Goal: Transaction & Acquisition: Purchase product/service

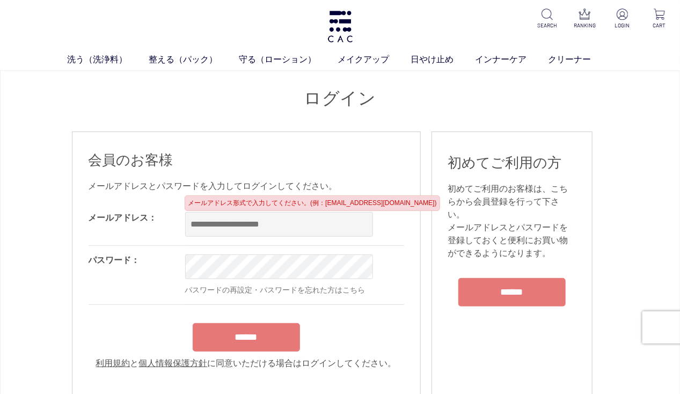
click at [252, 331] on form "メールアドレス： OK パスワード： OK パスワードの再設定・パスワードを忘れた方はこちら ****** 利用規約 と 個人情報保護方針 に同意いただける場…" at bounding box center [247, 286] width 316 height 166
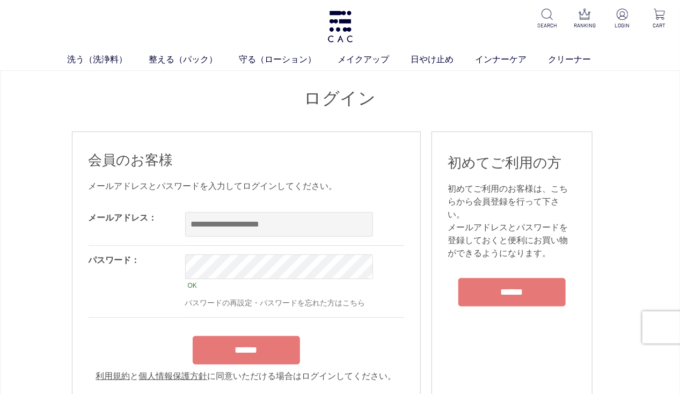
click at [262, 349] on input "******" at bounding box center [246, 350] width 107 height 28
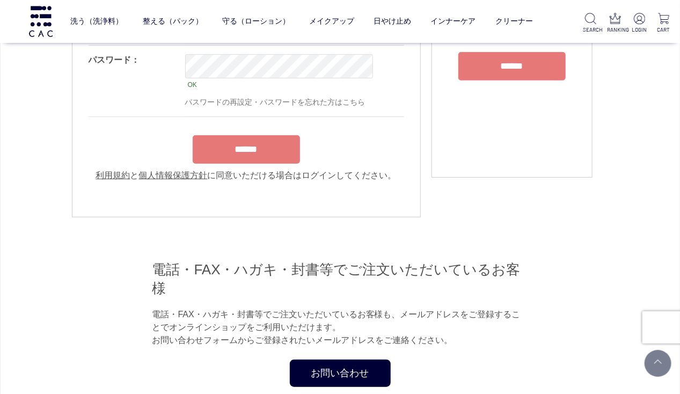
scroll to position [185, 0]
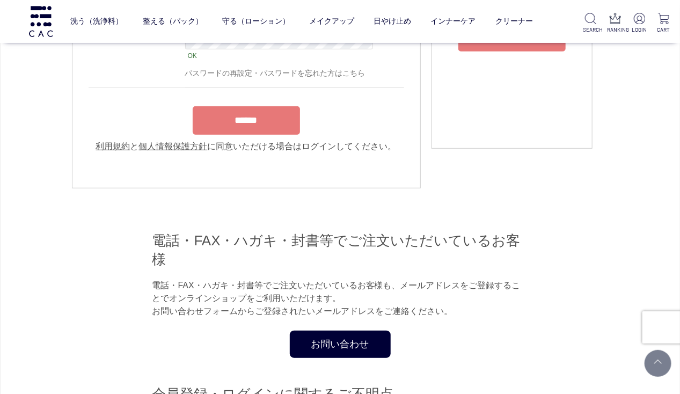
click at [236, 113] on input "******" at bounding box center [246, 120] width 107 height 28
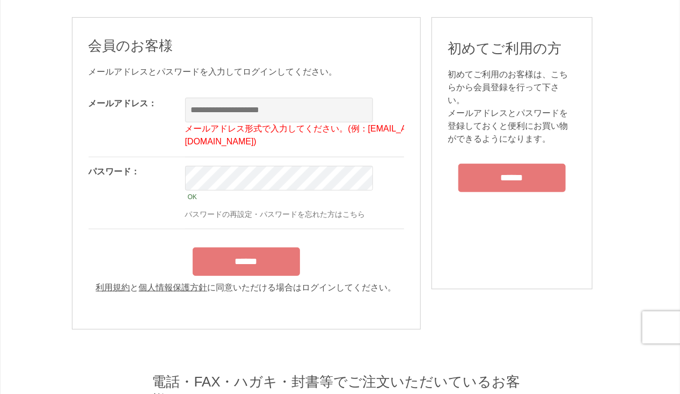
scroll to position [0, 0]
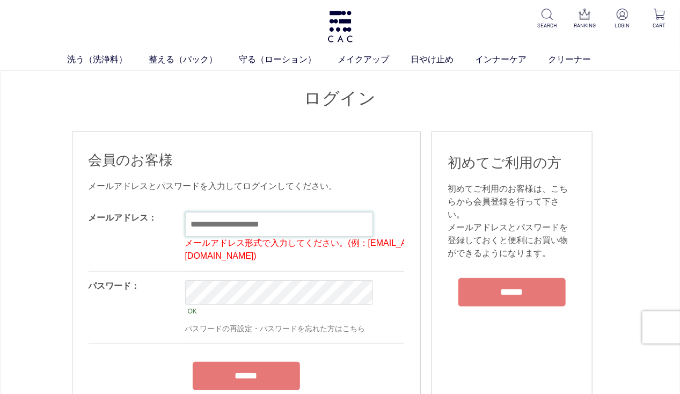
click at [283, 222] on input "text" at bounding box center [279, 224] width 188 height 25
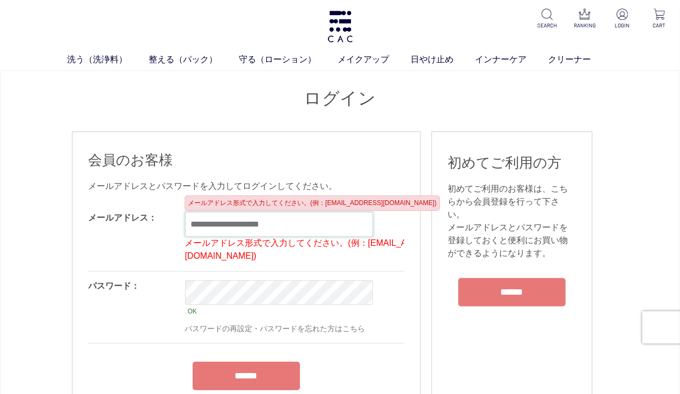
type input "**********"
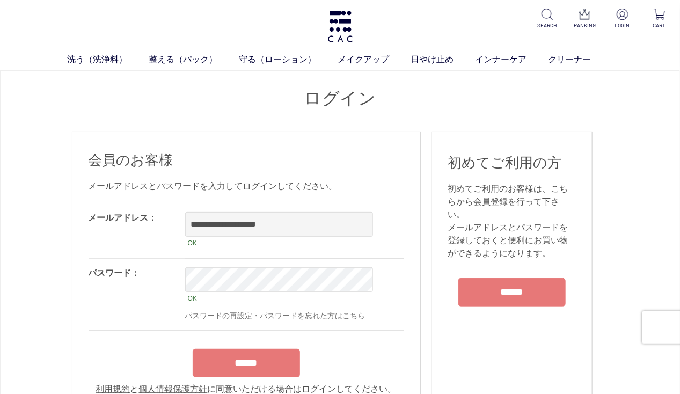
click at [267, 369] on input "******" at bounding box center [246, 363] width 107 height 28
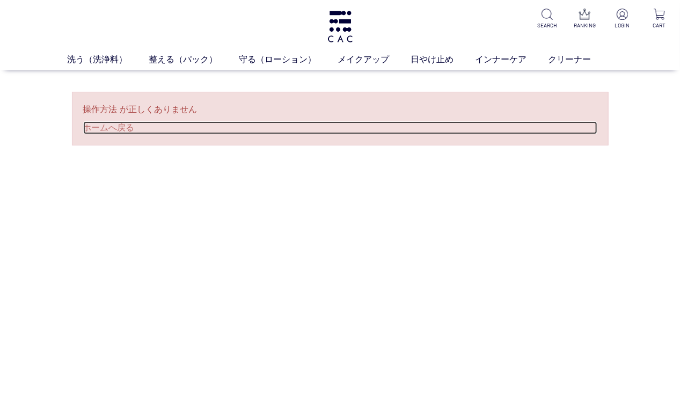
click at [95, 127] on link "ホームへ戻る" at bounding box center [340, 127] width 514 height 13
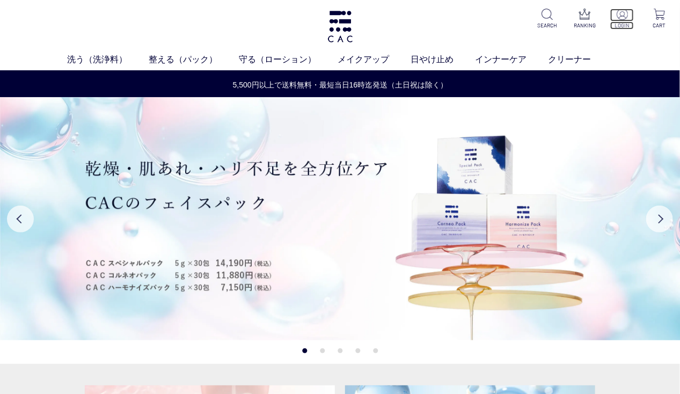
click at [620, 25] on p "LOGIN" at bounding box center [622, 25] width 24 height 8
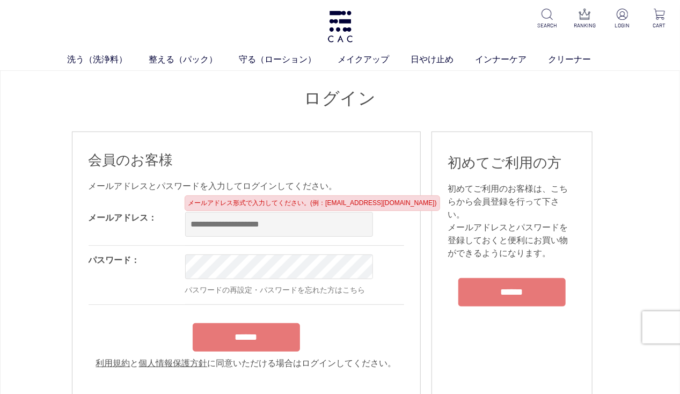
type input "**********"
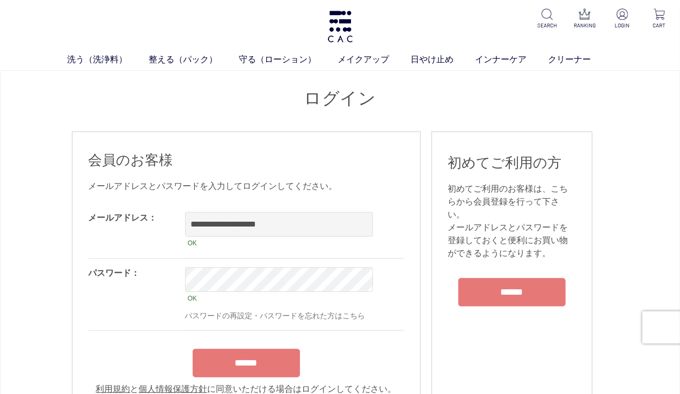
click at [278, 335] on form "**********" at bounding box center [247, 299] width 316 height 192
click at [264, 364] on input "******" at bounding box center [246, 363] width 107 height 28
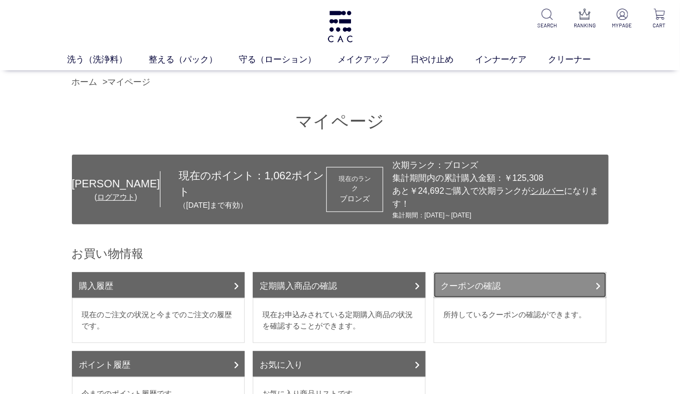
click at [553, 288] on link "クーポンの確認" at bounding box center [520, 285] width 173 height 26
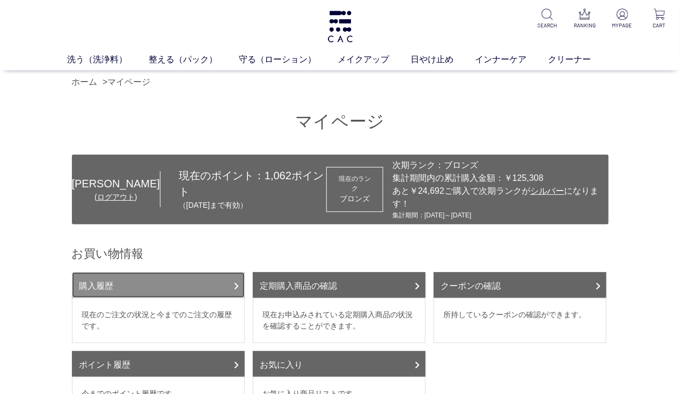
click at [158, 287] on link "購入履歴" at bounding box center [158, 285] width 173 height 26
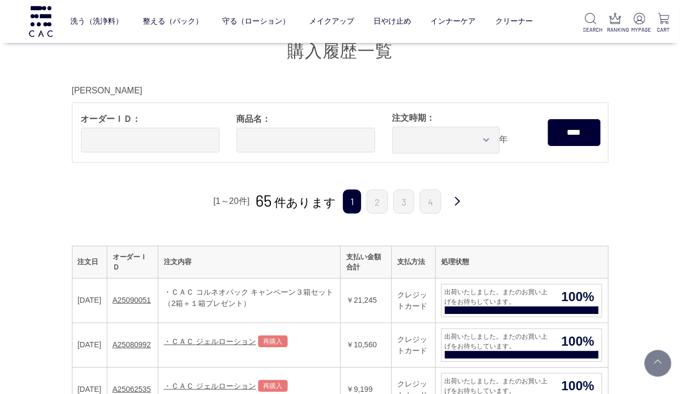
scroll to position [340, 0]
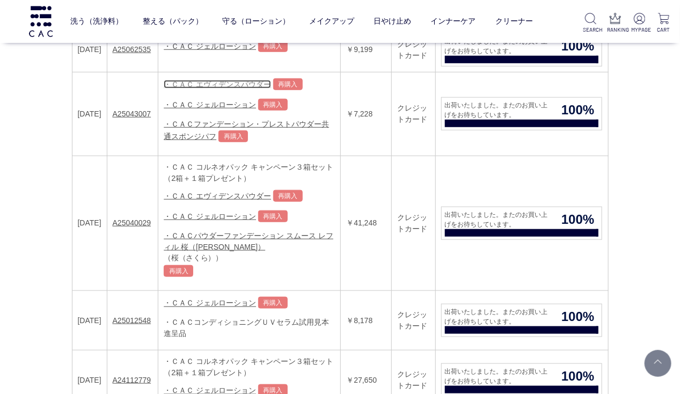
click at [242, 81] on link "・ＣＡＣ エヴィデンスパウダー" at bounding box center [217, 84] width 107 height 9
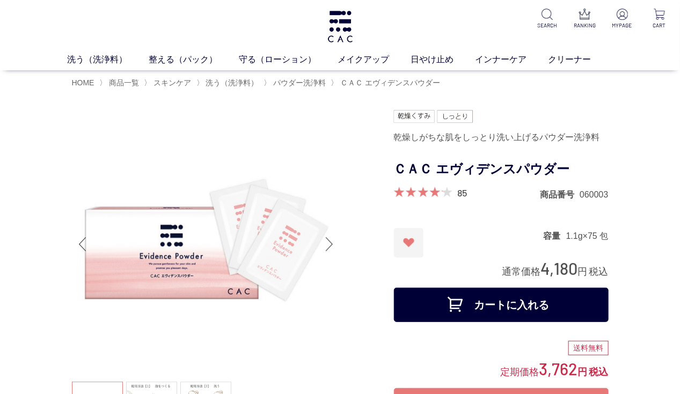
click at [489, 308] on button "カートに入れる" at bounding box center [501, 305] width 215 height 34
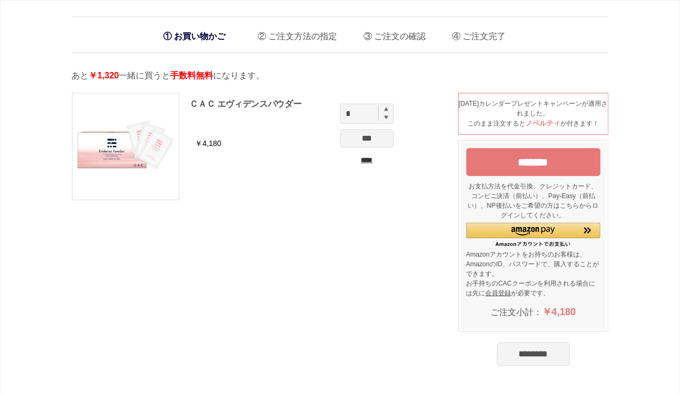
click at [549, 355] on input "********" at bounding box center [533, 354] width 73 height 24
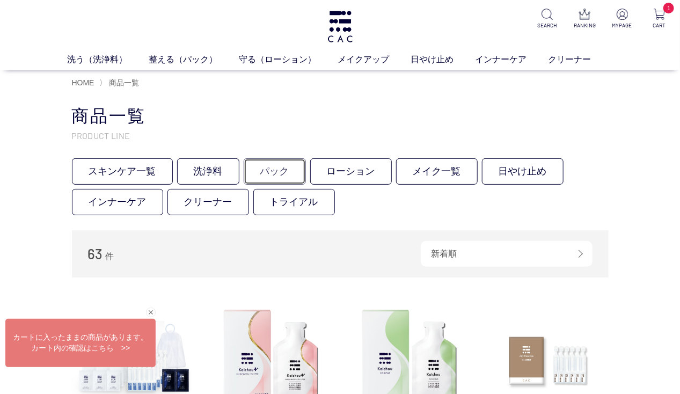
click at [284, 169] on link "パック" at bounding box center [275, 171] width 62 height 26
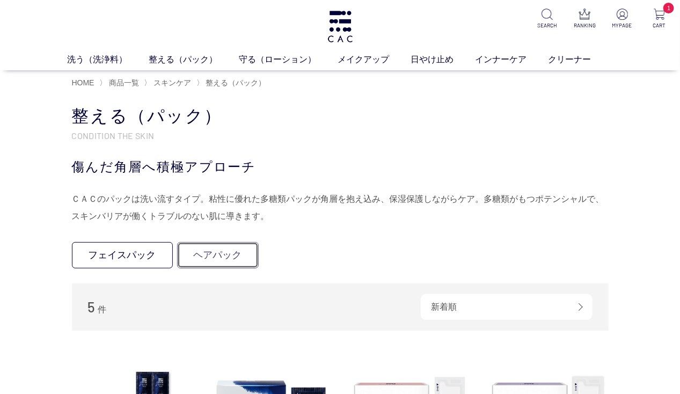
click at [250, 252] on link "ヘアパック" at bounding box center [218, 255] width 82 height 26
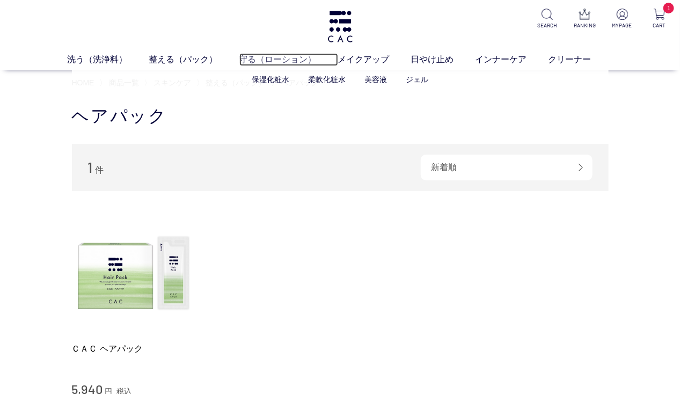
click at [281, 60] on link "守る（ローション）" at bounding box center [288, 59] width 99 height 13
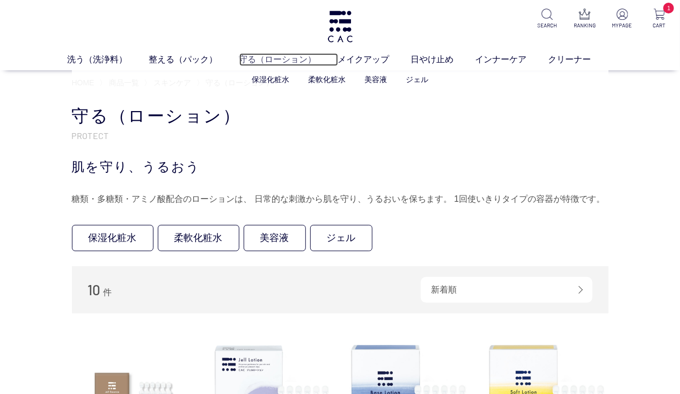
click at [297, 61] on link "守る（ローション）" at bounding box center [288, 59] width 99 height 13
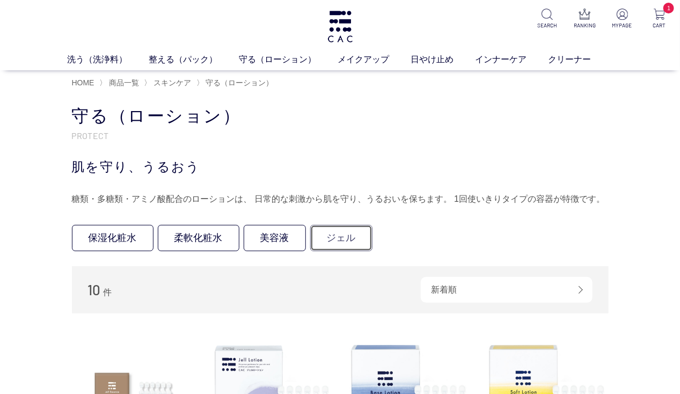
click at [353, 235] on link "ジェル" at bounding box center [341, 238] width 62 height 26
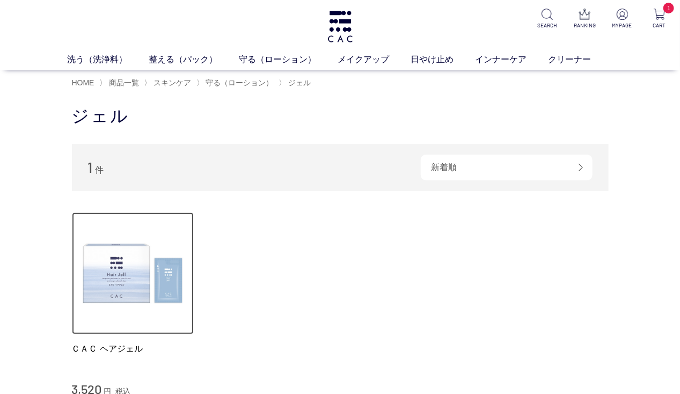
click at [127, 264] on img at bounding box center [133, 274] width 122 height 122
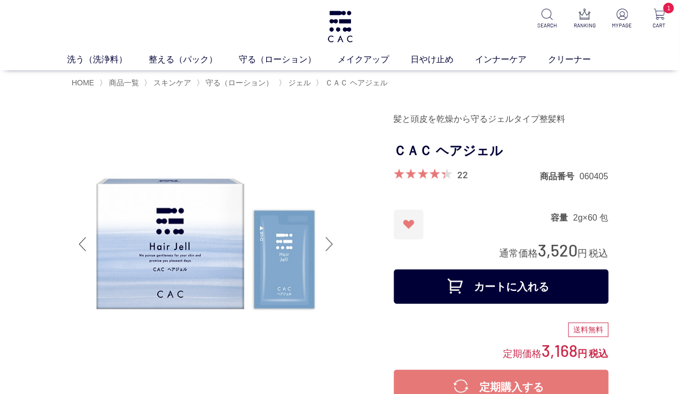
click at [475, 288] on button "カートに入れる" at bounding box center [501, 286] width 215 height 34
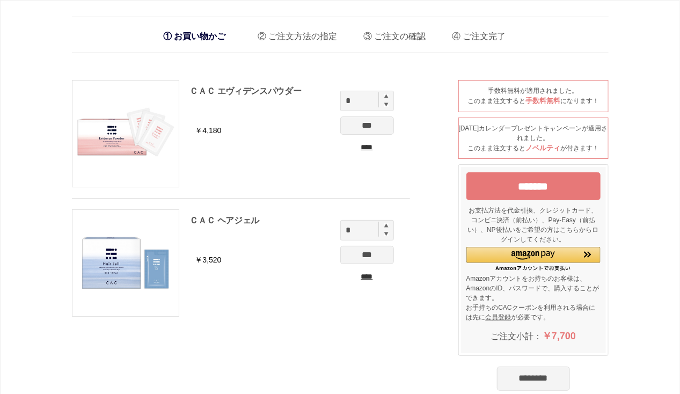
click at [510, 375] on input "********" at bounding box center [533, 379] width 73 height 24
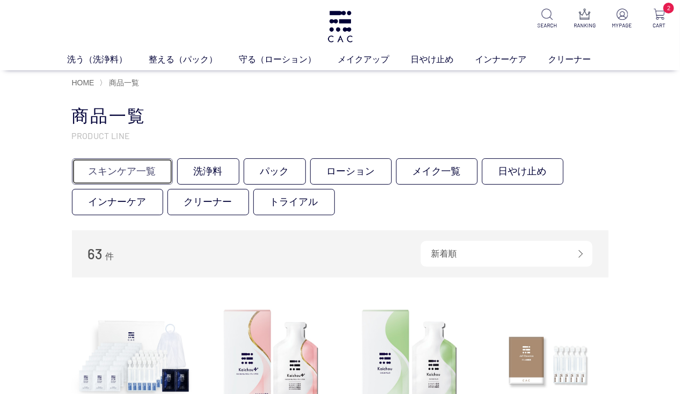
click at [127, 171] on link "スキンケア一覧" at bounding box center [122, 171] width 101 height 26
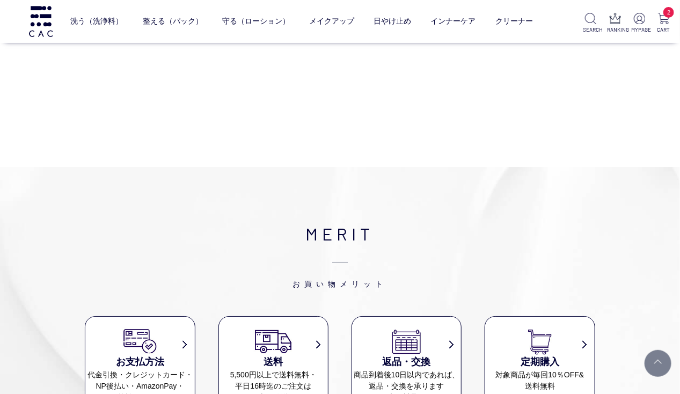
scroll to position [1020, 0]
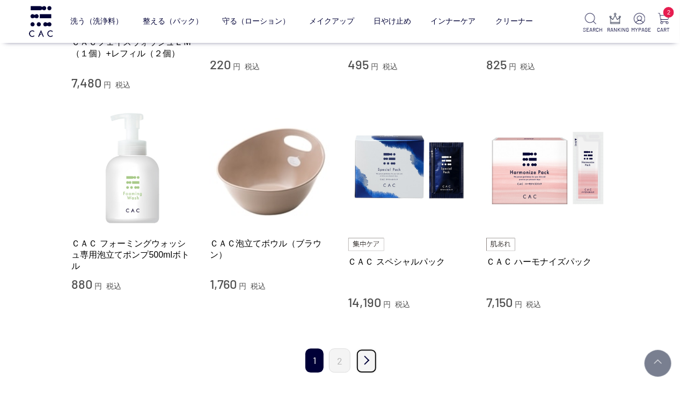
click at [366, 356] on link "次" at bounding box center [366, 360] width 21 height 25
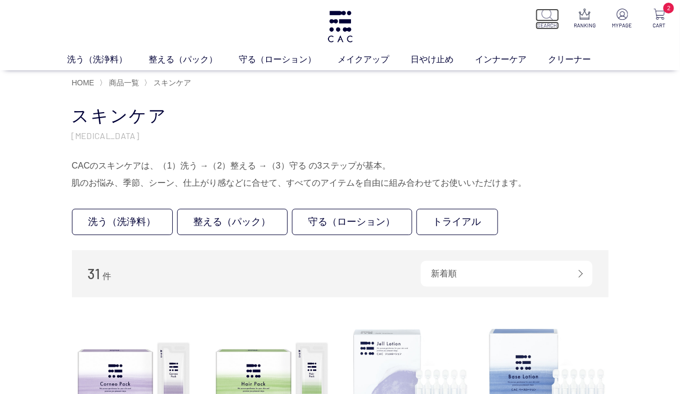
click at [552, 17] on img at bounding box center [547, 14] width 11 height 11
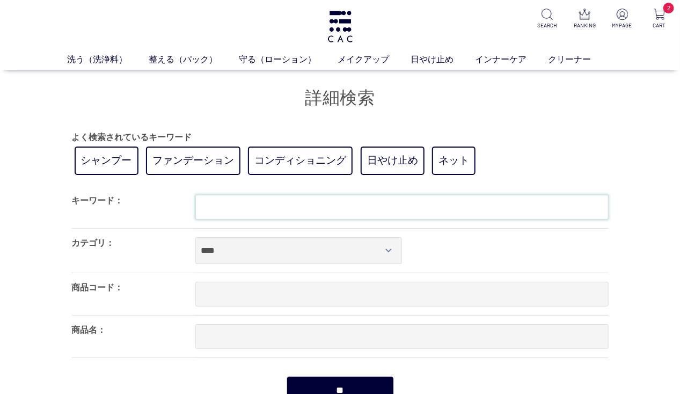
click at [336, 208] on input "text" at bounding box center [401, 207] width 413 height 25
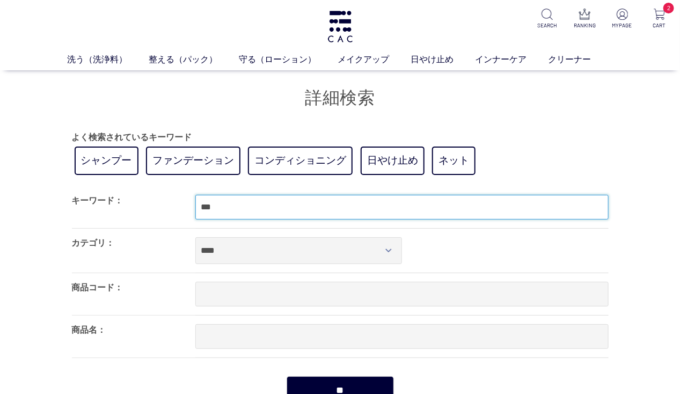
type input "***"
click at [287, 376] on input "**" at bounding box center [340, 390] width 107 height 28
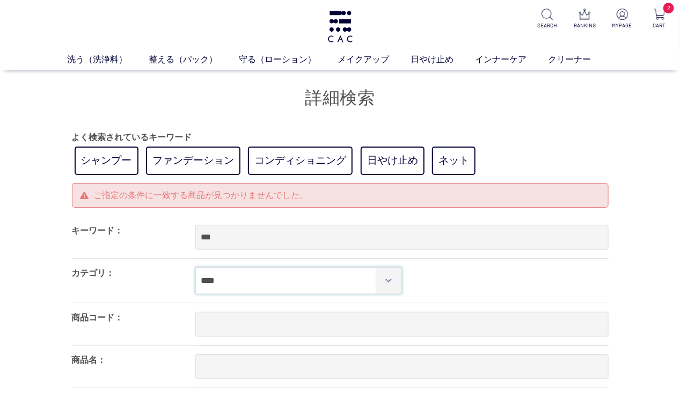
click at [237, 279] on select "**** **** ***** ******* ***** ******* **** *** ******** ******* ***** *********…" at bounding box center [298, 280] width 207 height 27
click at [597, 286] on div "**** **** ***** ******* ***** ******* **** *** ******** ******* ***** *********…" at bounding box center [401, 281] width 413 height 44
click at [660, 15] on img at bounding box center [659, 14] width 11 height 11
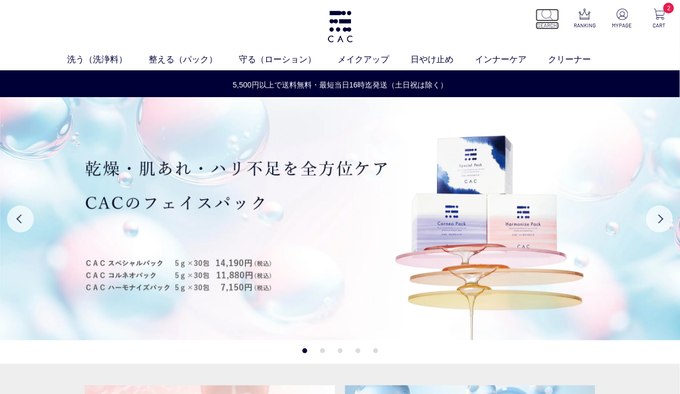
click at [544, 14] on img at bounding box center [547, 14] width 11 height 11
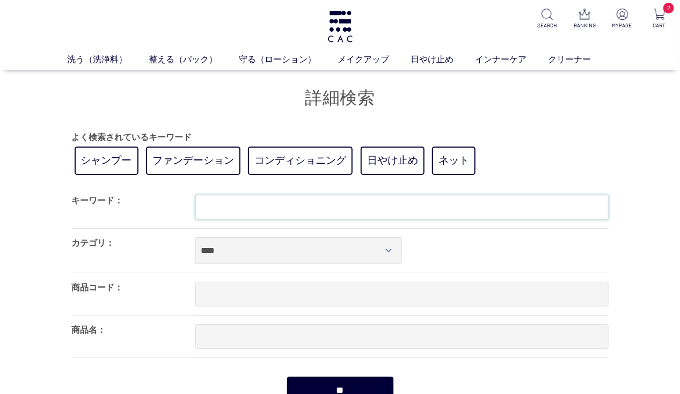
click at [479, 205] on input "text" at bounding box center [401, 207] width 413 height 25
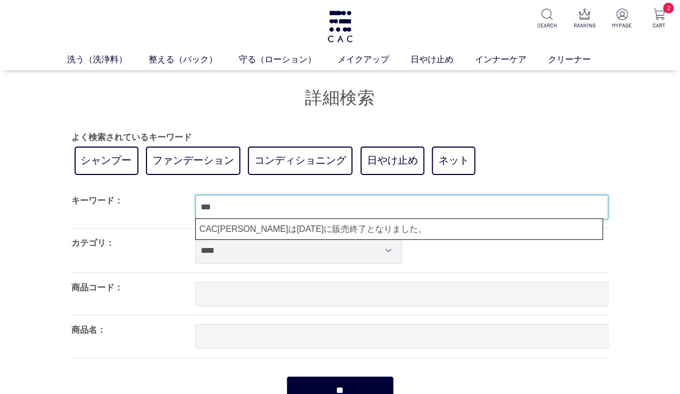
type input "***"
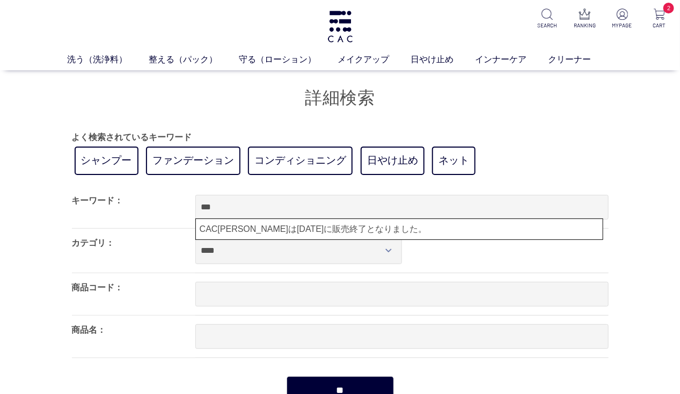
click at [550, 153] on div "よく検索されているキーワード シャンプー ファンデーション コンディショニング 日やけ止め ネット" at bounding box center [340, 154] width 537 height 47
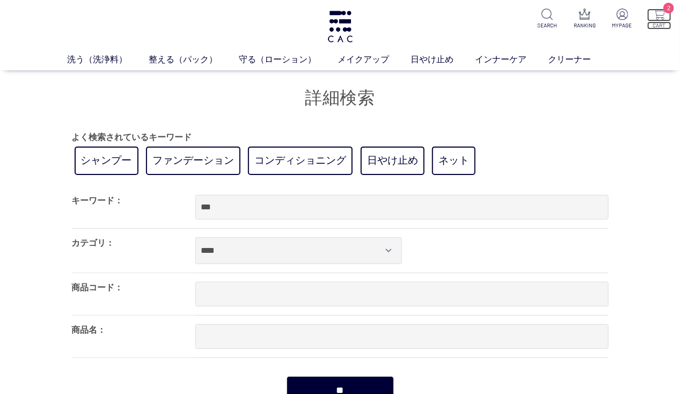
click at [657, 16] on img at bounding box center [659, 14] width 11 height 11
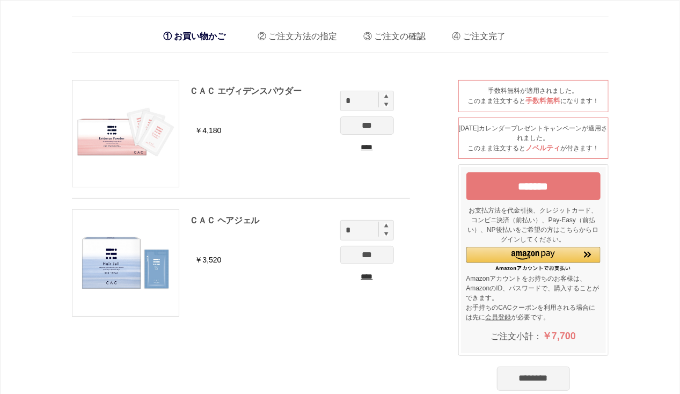
click at [542, 377] on input "********" at bounding box center [533, 379] width 73 height 24
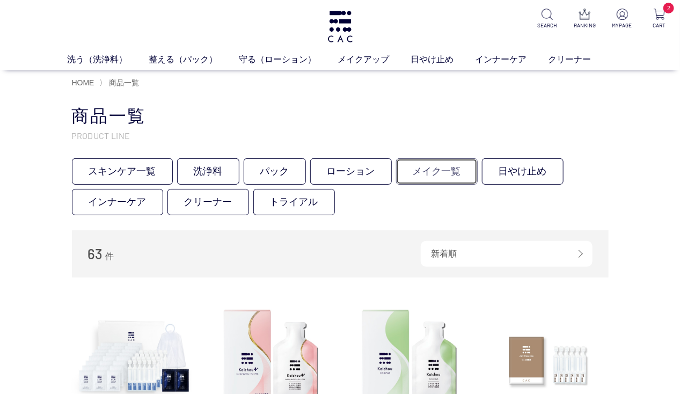
click at [457, 169] on link "メイク一覧" at bounding box center [437, 171] width 82 height 26
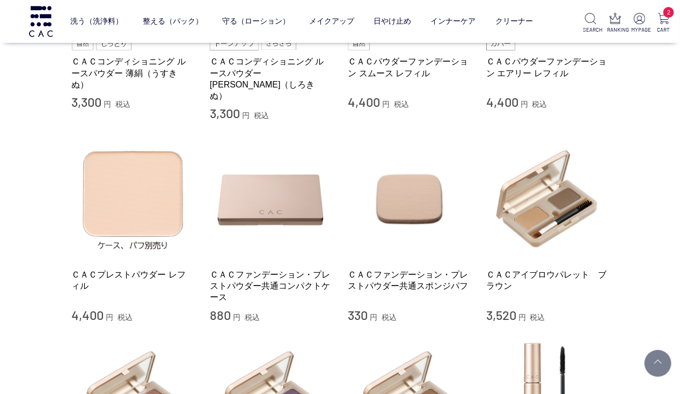
scroll to position [372, 0]
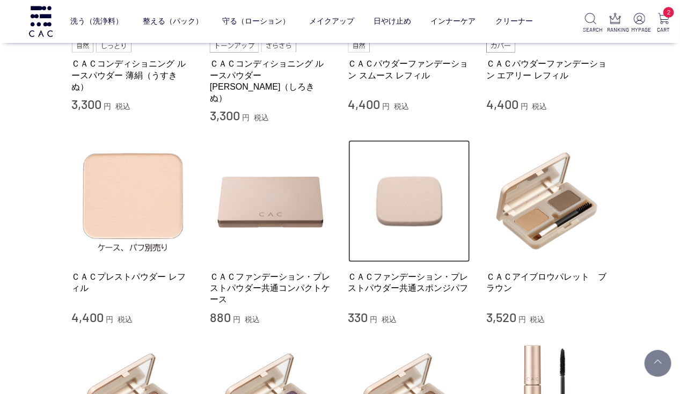
click at [416, 185] on img at bounding box center [409, 201] width 122 height 122
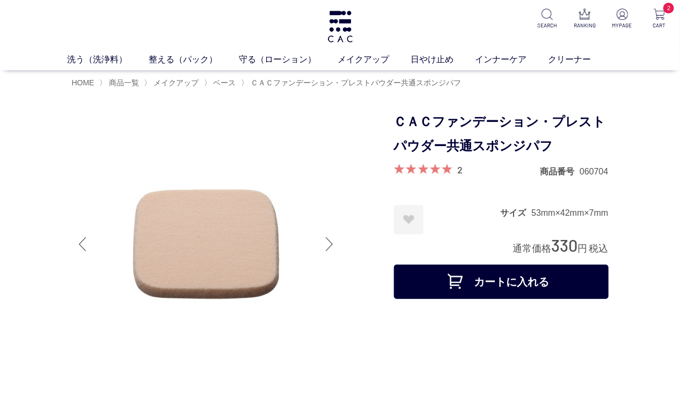
click at [473, 285] on button "カートに入れる" at bounding box center [501, 282] width 215 height 34
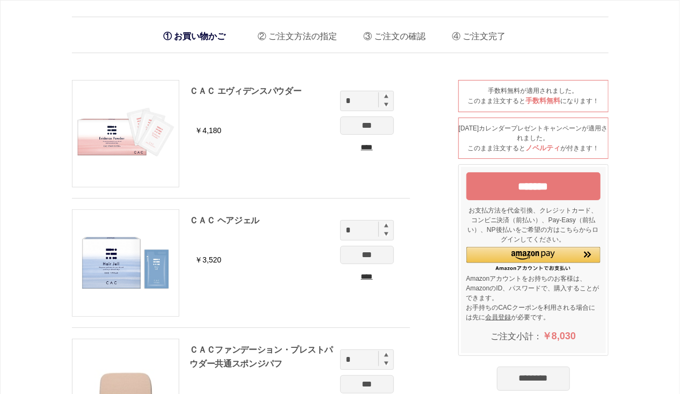
click at [527, 187] on input "*******" at bounding box center [533, 186] width 134 height 28
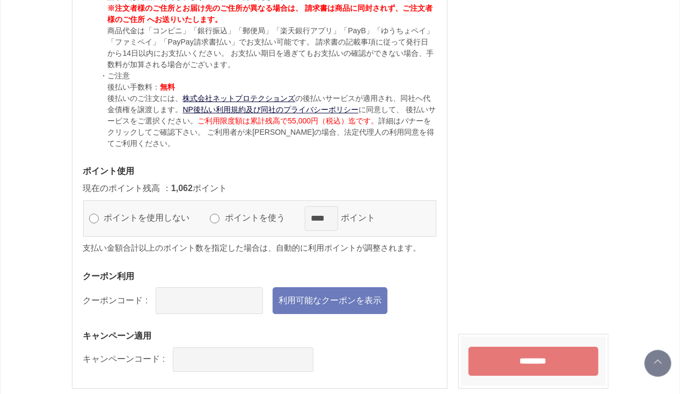
scroll to position [1190, 0]
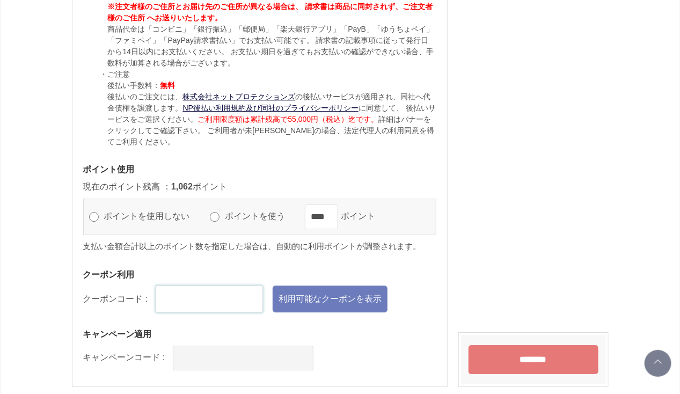
click at [226, 289] on input "text" at bounding box center [209, 299] width 107 height 27
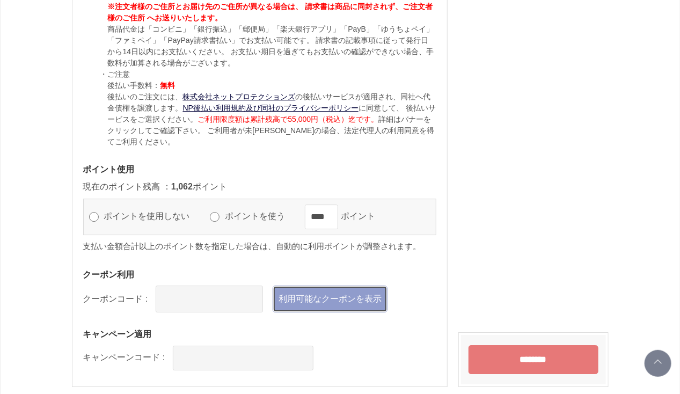
click at [322, 296] on link "利用可能なクーポンを表示" at bounding box center [330, 299] width 115 height 27
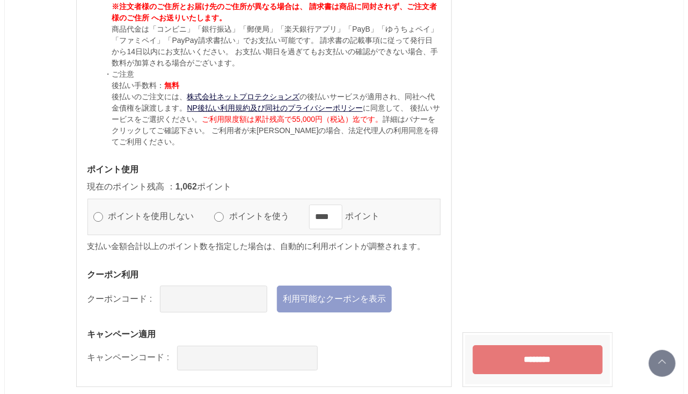
scroll to position [0, 0]
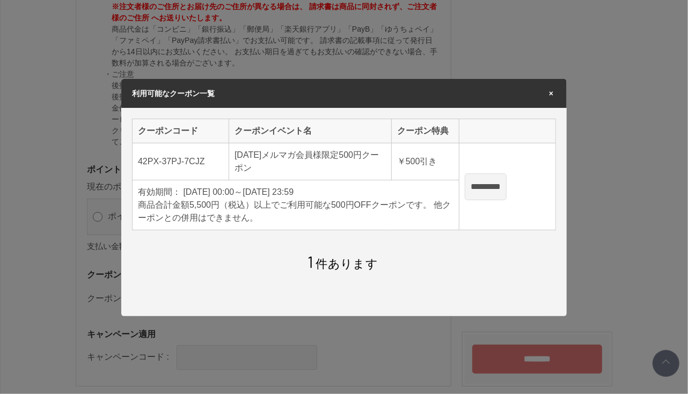
click at [487, 191] on input "*********" at bounding box center [486, 186] width 42 height 27
type input "**********"
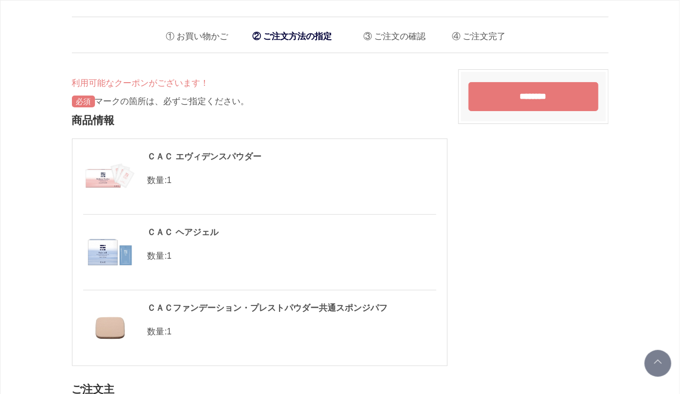
click at [521, 97] on input "********" at bounding box center [534, 96] width 130 height 29
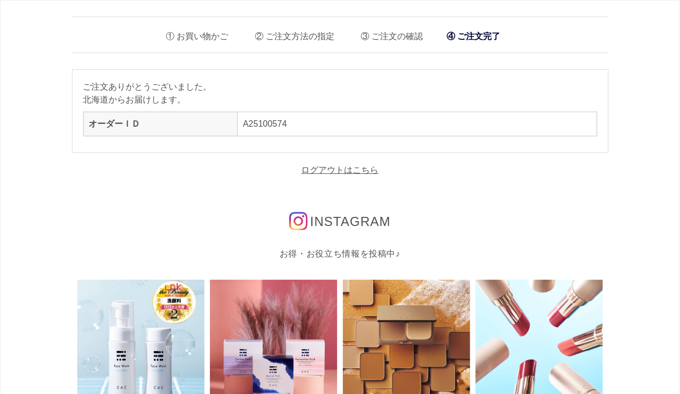
click at [573, 223] on div "INSTAGRAM" at bounding box center [340, 222] width 531 height 16
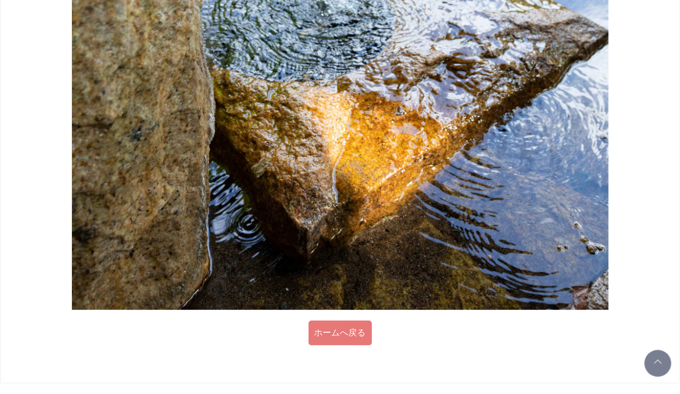
scroll to position [1020, 0]
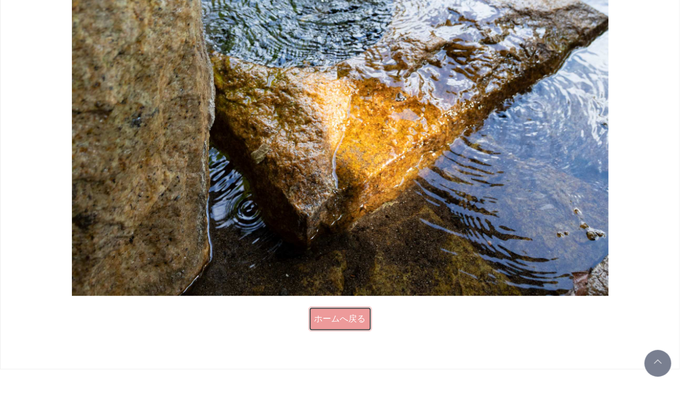
click at [335, 309] on link "ホームへ戻る" at bounding box center [340, 318] width 63 height 25
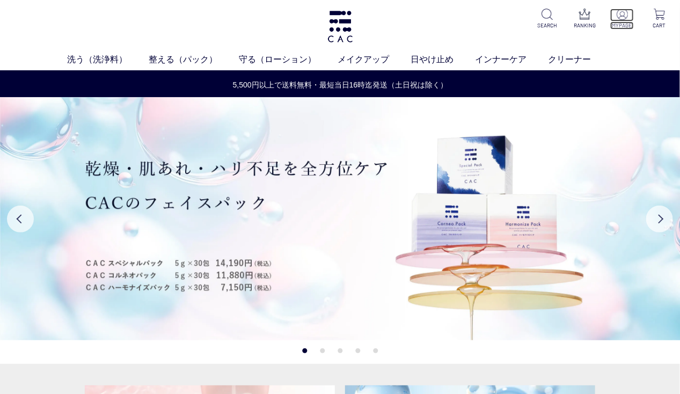
click at [622, 21] on p "MYPAGE" at bounding box center [622, 25] width 24 height 8
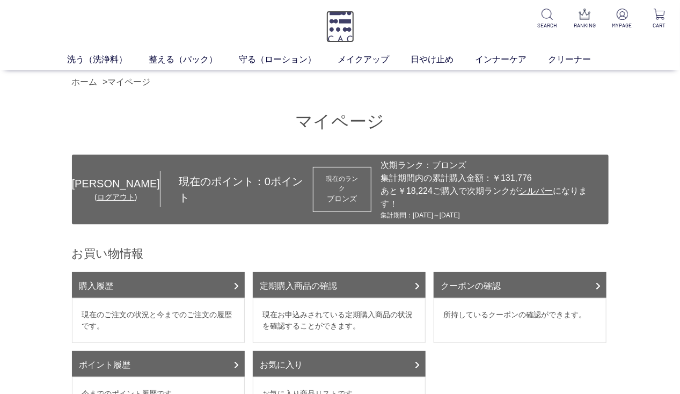
click at [350, 30] on img at bounding box center [340, 27] width 28 height 32
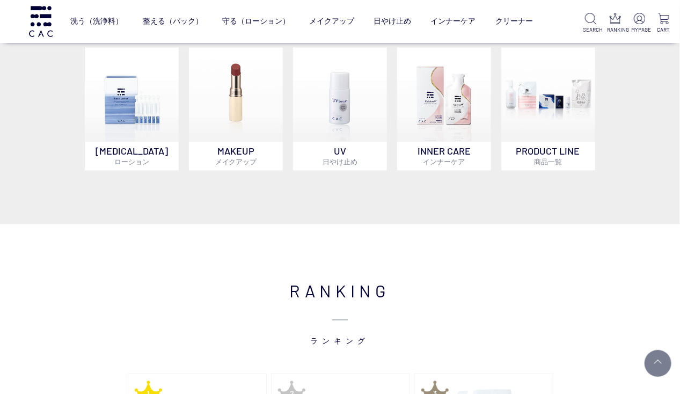
scroll to position [1020, 0]
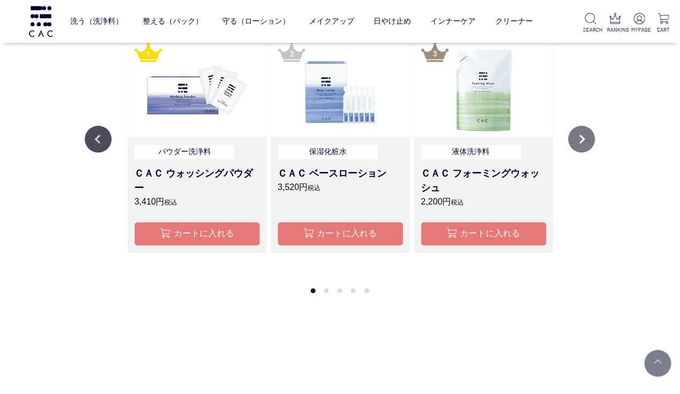
click at [580, 139] on button "Next" at bounding box center [581, 139] width 27 height 27
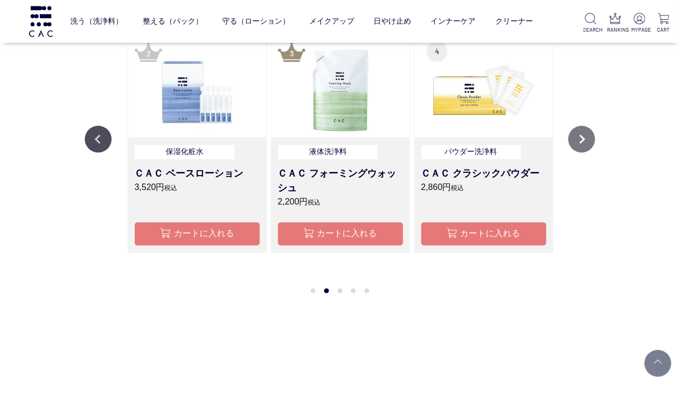
click at [580, 139] on button "Next" at bounding box center [581, 139] width 27 height 27
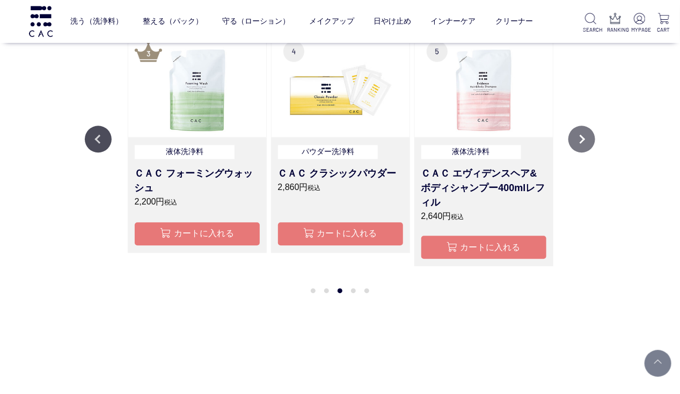
click at [580, 139] on button "Next" at bounding box center [581, 139] width 27 height 27
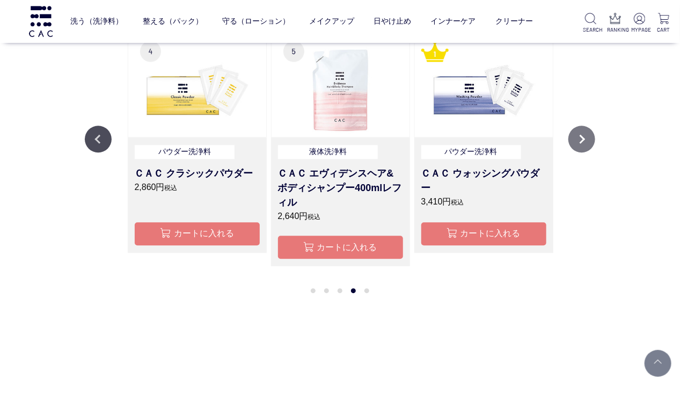
click at [580, 139] on button "Next" at bounding box center [581, 139] width 27 height 27
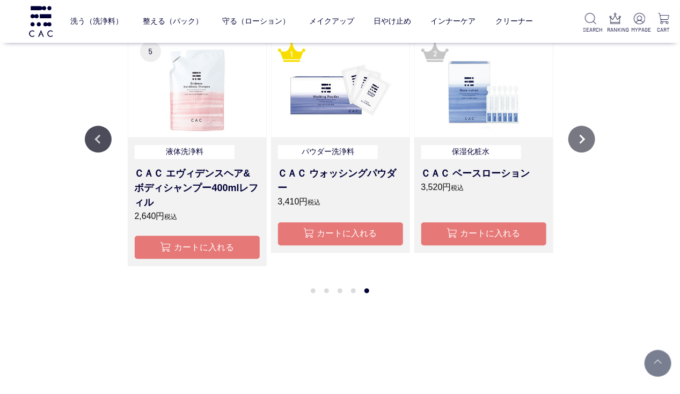
click at [580, 139] on button "Next" at bounding box center [581, 139] width 27 height 27
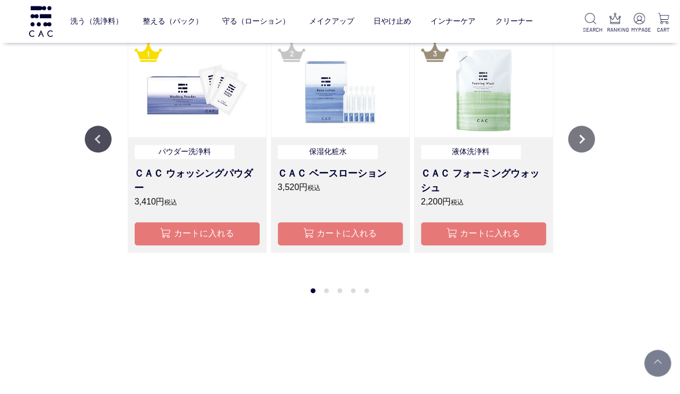
click at [580, 139] on button "Next" at bounding box center [581, 139] width 27 height 27
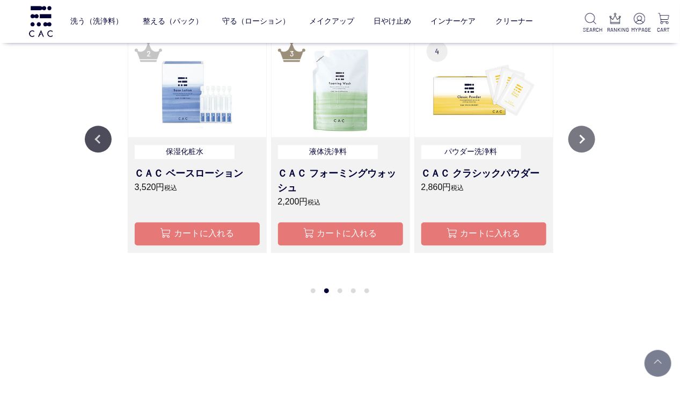
click at [580, 139] on button "Next" at bounding box center [581, 139] width 27 height 27
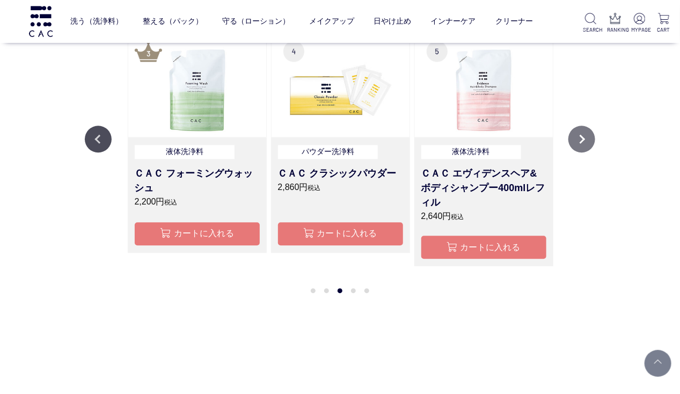
click at [580, 139] on button "Next" at bounding box center [581, 139] width 27 height 27
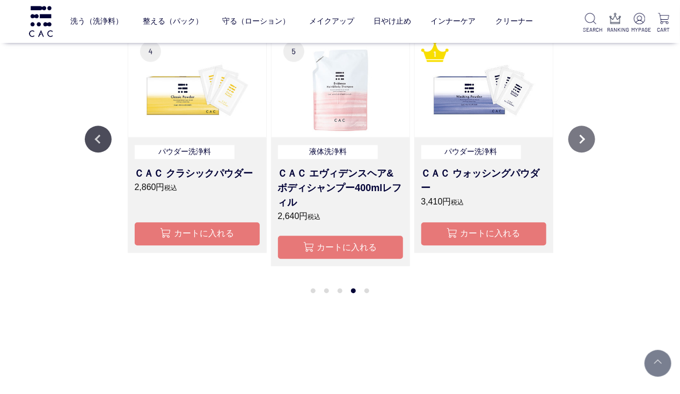
click at [580, 139] on button "Next" at bounding box center [581, 139] width 27 height 27
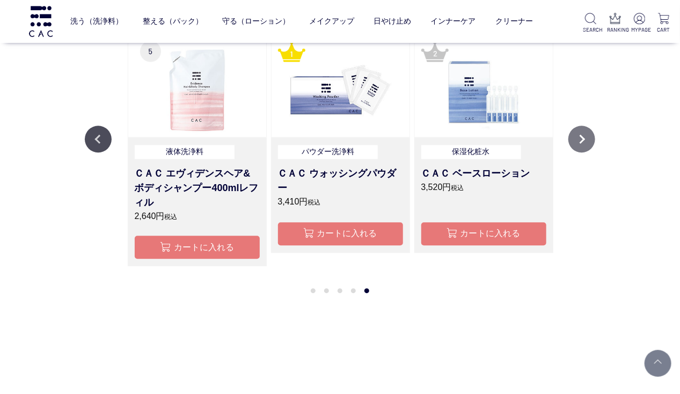
click at [580, 139] on button "Next" at bounding box center [581, 139] width 27 height 27
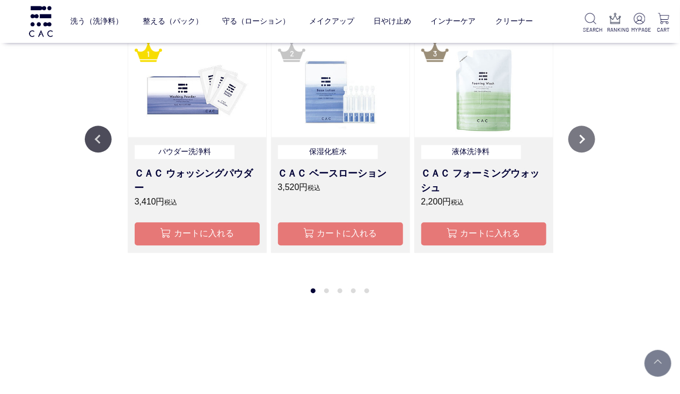
click at [580, 139] on button "Next" at bounding box center [581, 139] width 27 height 27
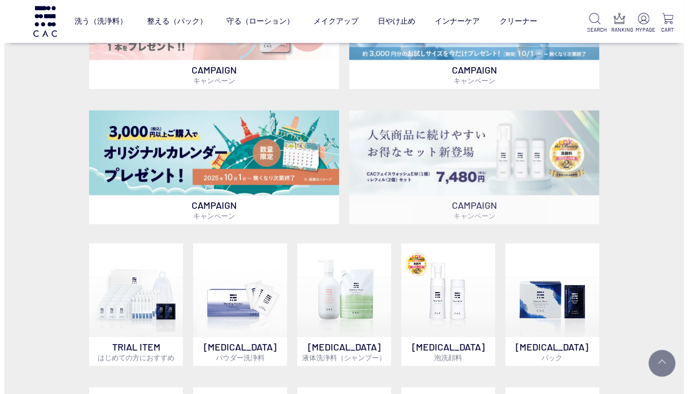
scroll to position [0, 0]
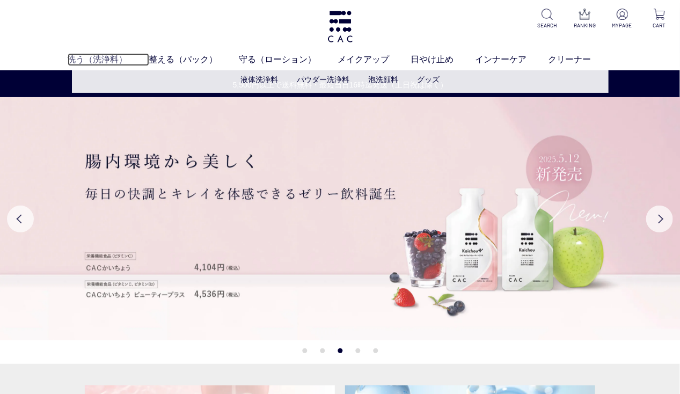
click at [109, 57] on link "洗う（洗浄料）" at bounding box center [109, 59] width 82 height 13
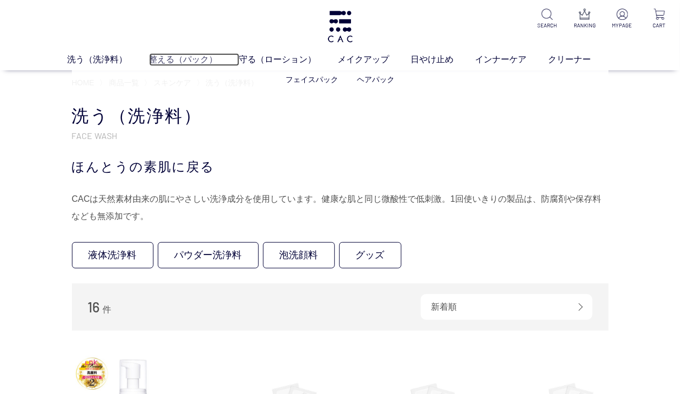
click at [194, 62] on link "整える（パック）" at bounding box center [194, 59] width 90 height 13
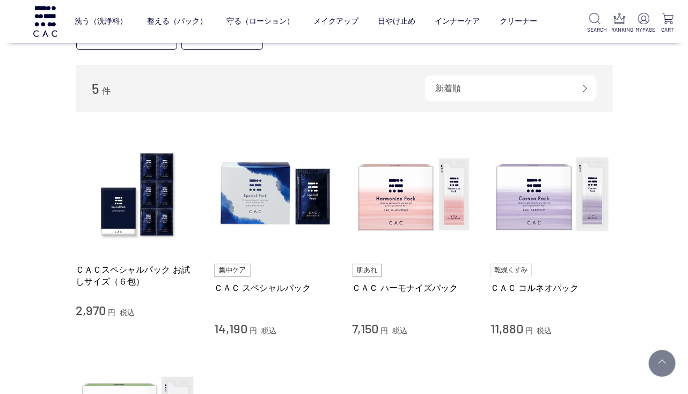
scroll to position [141, 0]
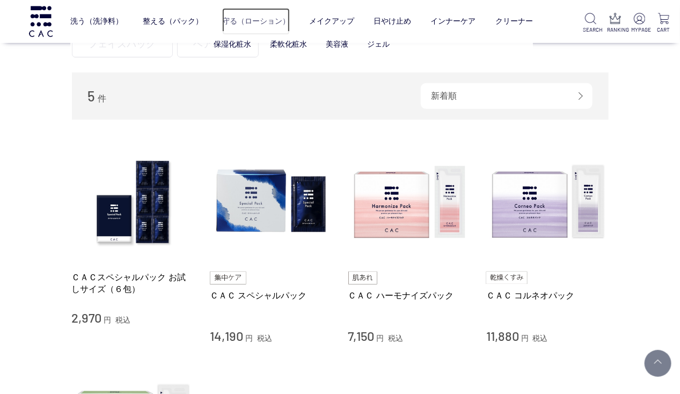
click at [233, 17] on link "守る（ローション）" at bounding box center [256, 21] width 68 height 27
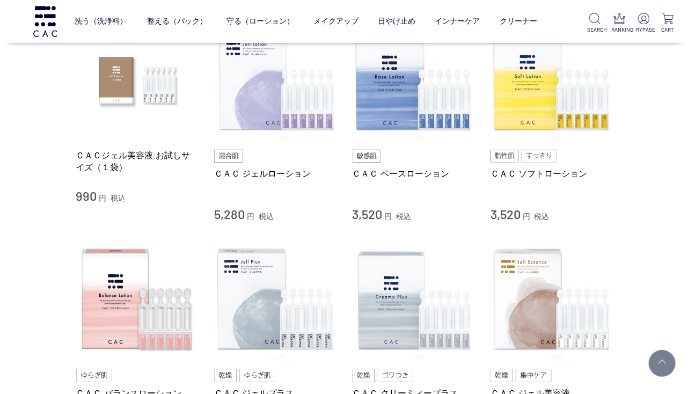
scroll to position [242, 0]
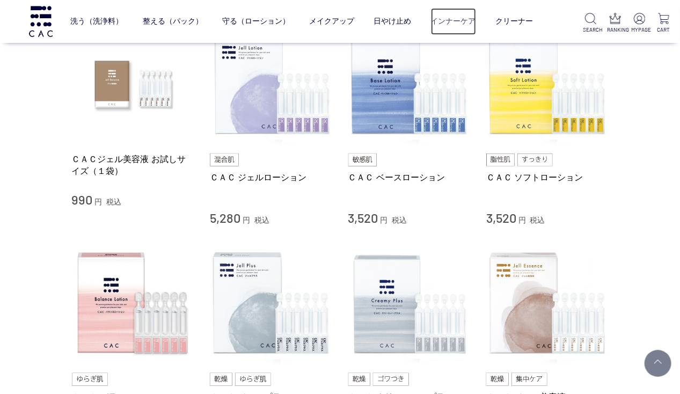
click at [449, 23] on link "インナーケア" at bounding box center [453, 21] width 45 height 27
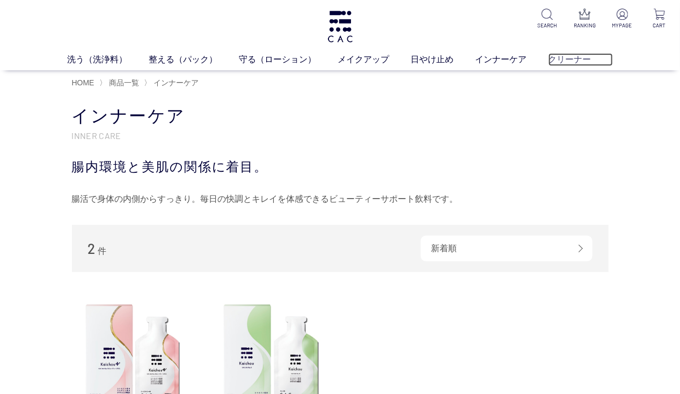
click at [559, 57] on link "クリーナー" at bounding box center [581, 59] width 64 height 13
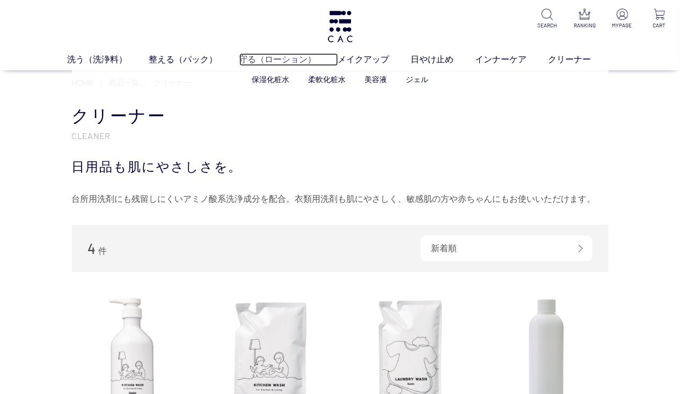
click at [258, 57] on link "守る（ローション）" at bounding box center [288, 59] width 99 height 13
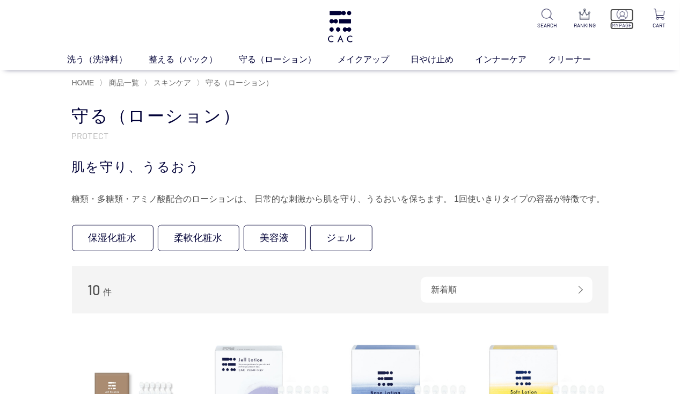
click at [619, 17] on img at bounding box center [622, 14] width 11 height 11
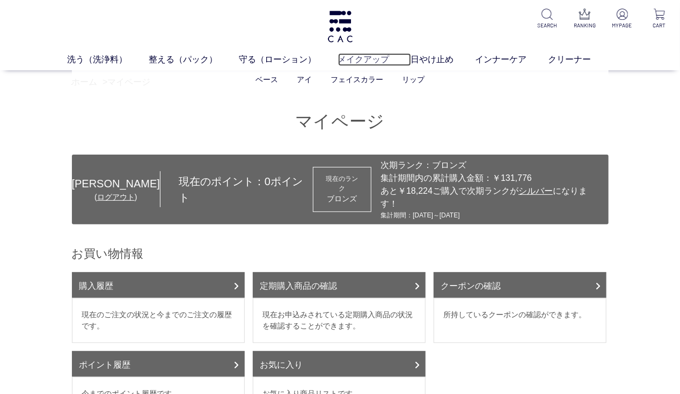
click at [349, 60] on link "メイクアップ" at bounding box center [374, 59] width 73 height 13
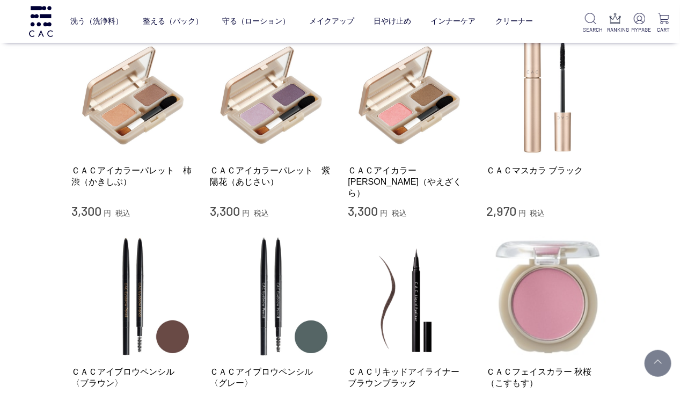
scroll to position [1020, 0]
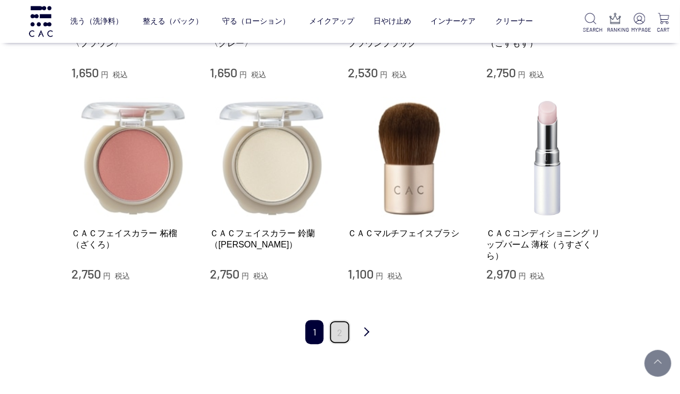
click at [343, 321] on link "2" at bounding box center [339, 332] width 21 height 24
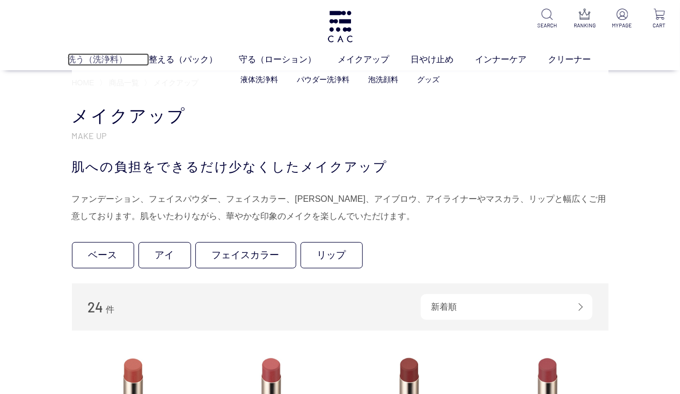
click at [99, 59] on link "洗う（洗浄料）" at bounding box center [109, 59] width 82 height 13
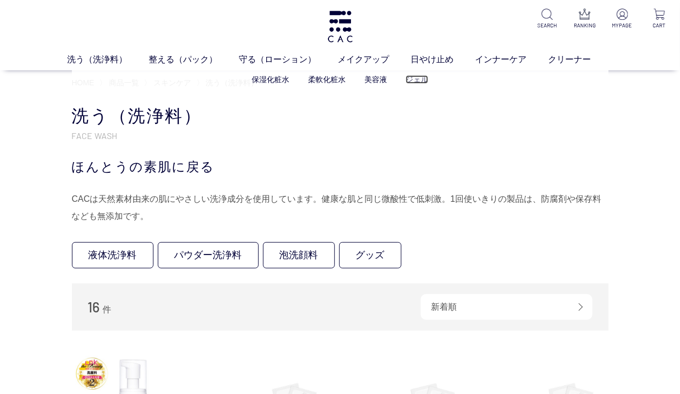
click at [415, 81] on link "ジェル" at bounding box center [417, 79] width 23 height 9
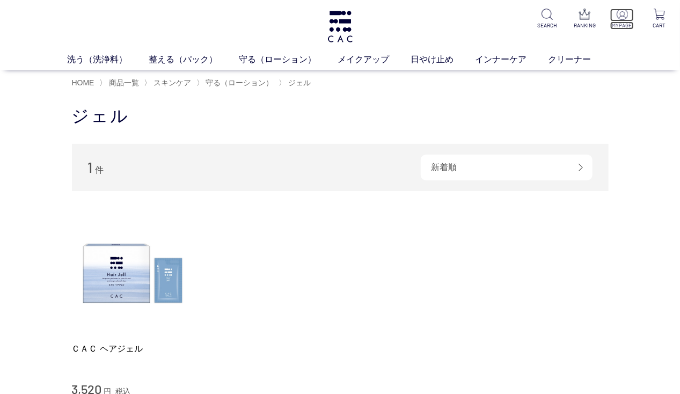
click at [621, 17] on img at bounding box center [622, 14] width 11 height 11
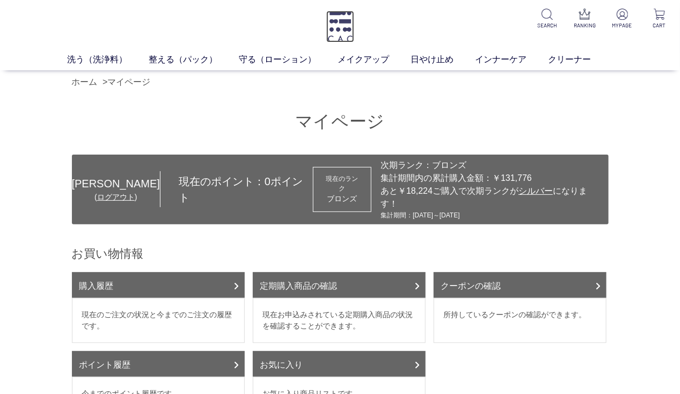
click at [344, 30] on img at bounding box center [340, 27] width 28 height 32
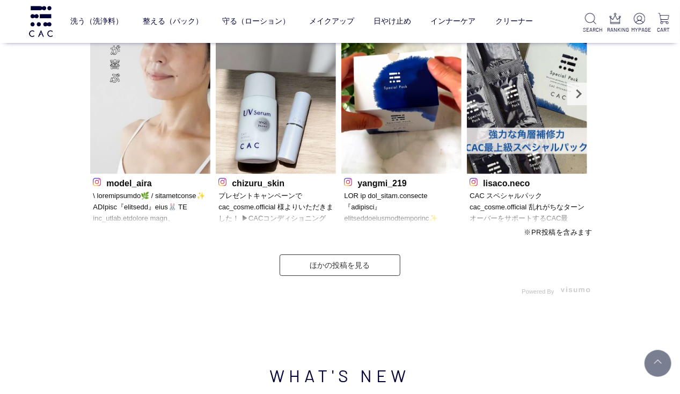
scroll to position [2705, 0]
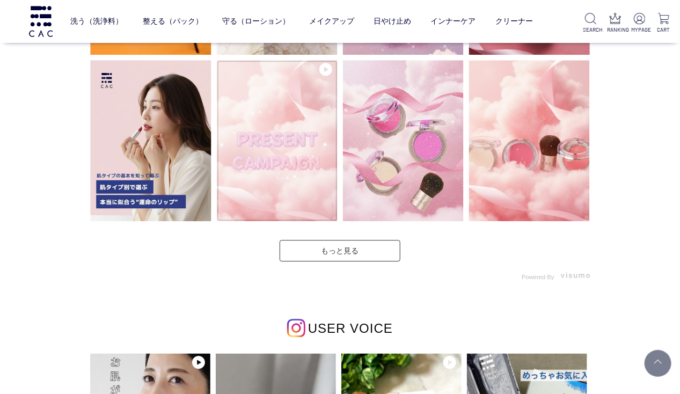
click at [281, 148] on img at bounding box center [277, 140] width 121 height 161
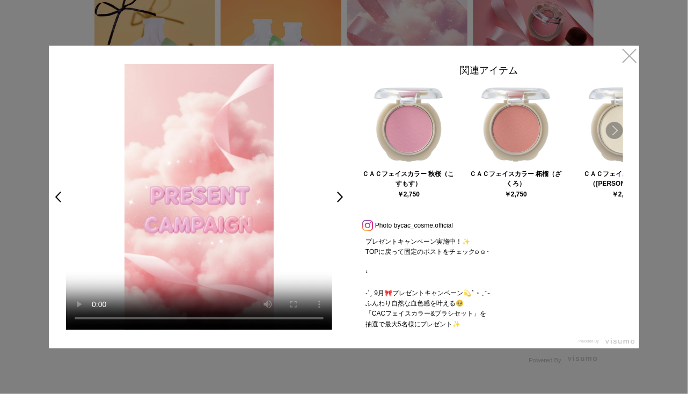
click at [612, 127] on link "Next" at bounding box center [614, 130] width 17 height 17
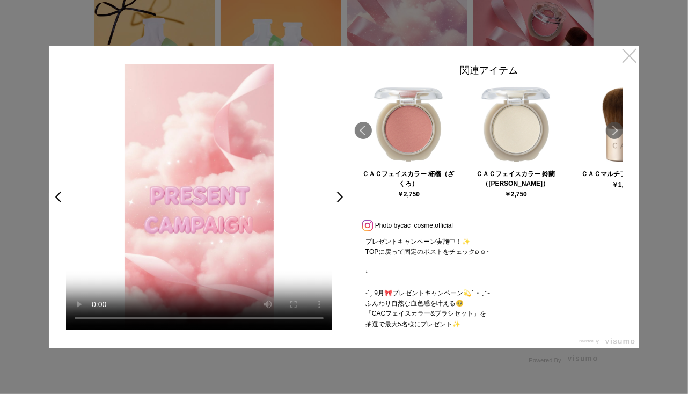
click at [635, 57] on link "×" at bounding box center [629, 55] width 19 height 19
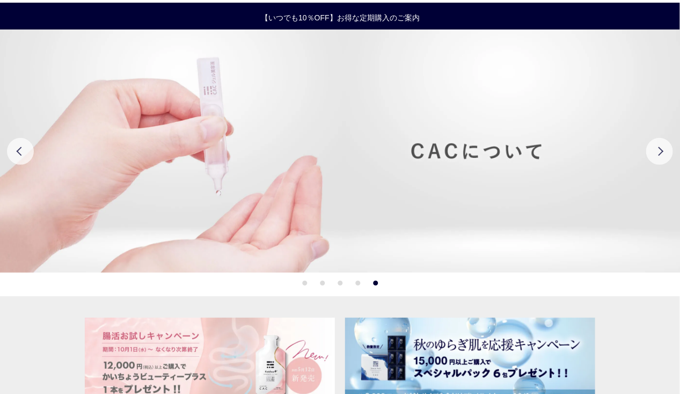
scroll to position [3, 0]
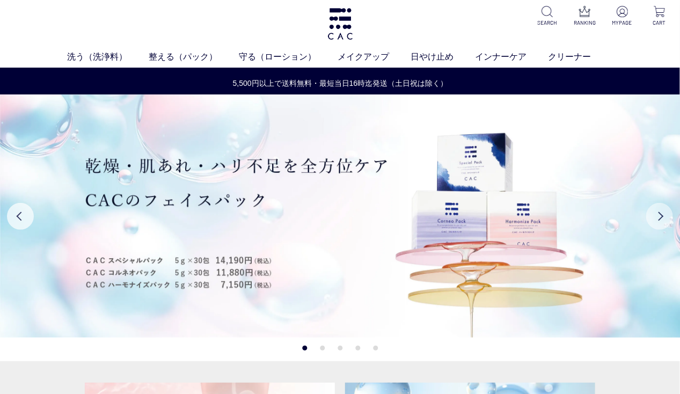
click at [661, 212] on button "Next" at bounding box center [659, 216] width 27 height 27
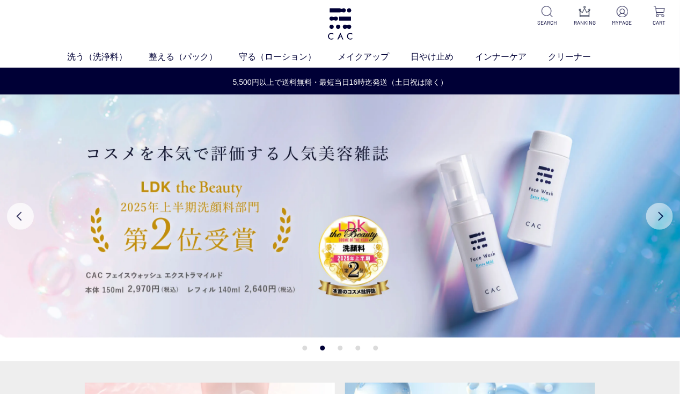
click at [661, 212] on button "Next" at bounding box center [659, 216] width 27 height 27
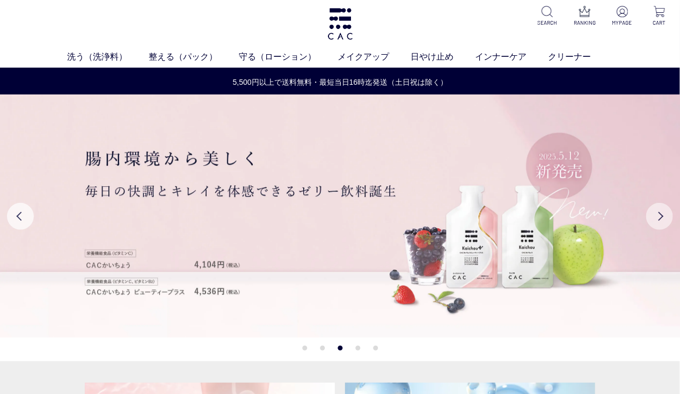
click at [661, 212] on button "Next" at bounding box center [659, 216] width 27 height 27
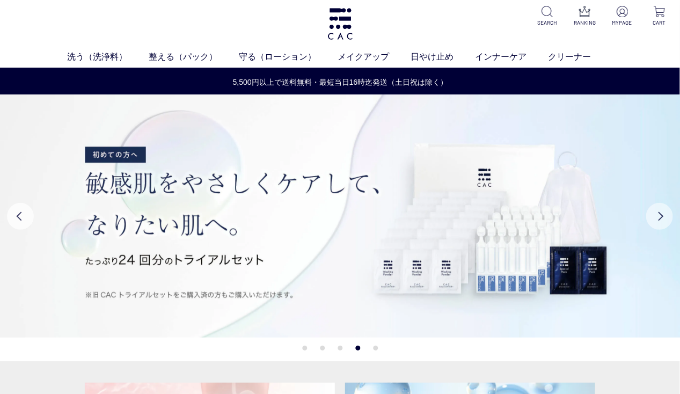
click at [661, 212] on button "Next" at bounding box center [659, 216] width 27 height 27
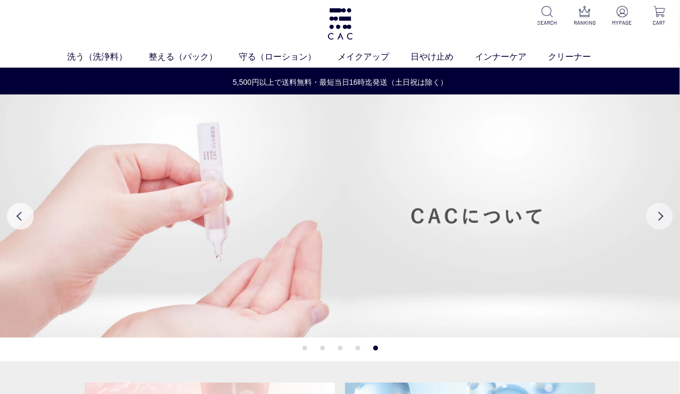
click at [661, 212] on button "Next" at bounding box center [659, 216] width 27 height 27
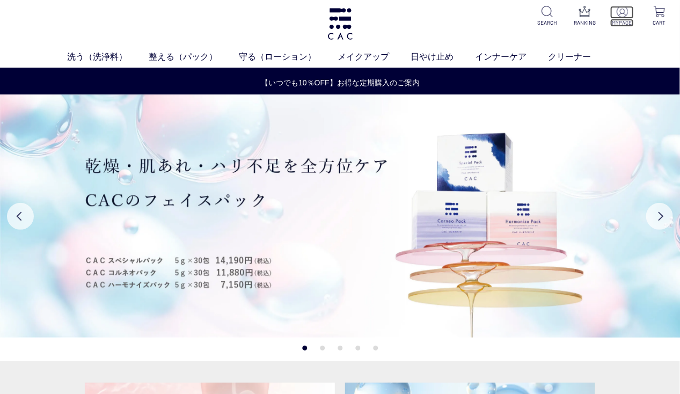
click at [619, 19] on p "MYPAGE" at bounding box center [622, 23] width 24 height 8
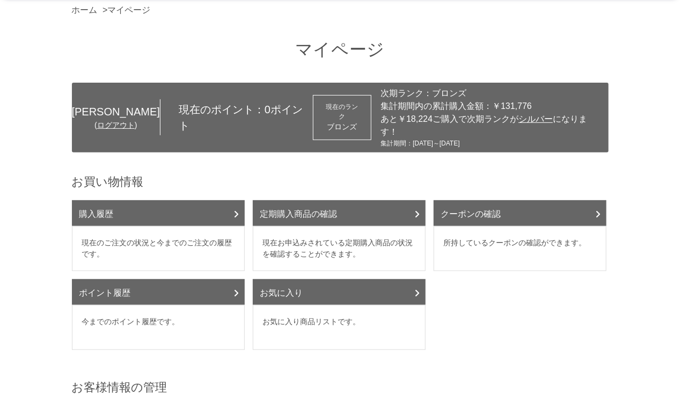
scroll to position [68, 0]
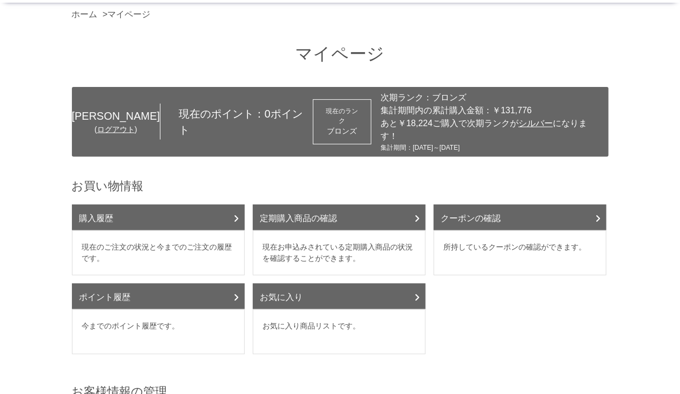
click at [527, 125] on span "シルバー" at bounding box center [535, 123] width 34 height 9
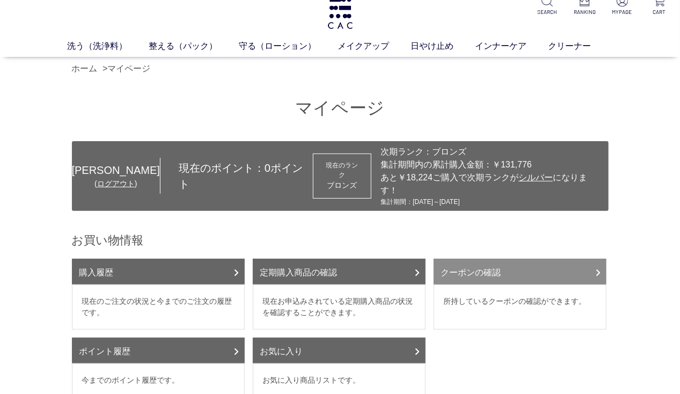
scroll to position [0, 0]
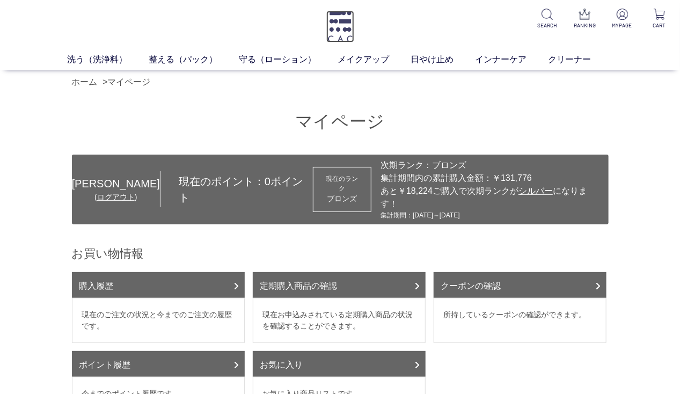
click at [340, 29] on img at bounding box center [340, 27] width 28 height 32
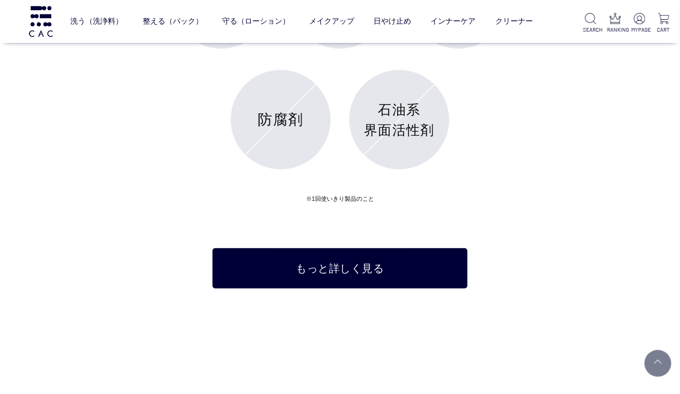
scroll to position [4182, 0]
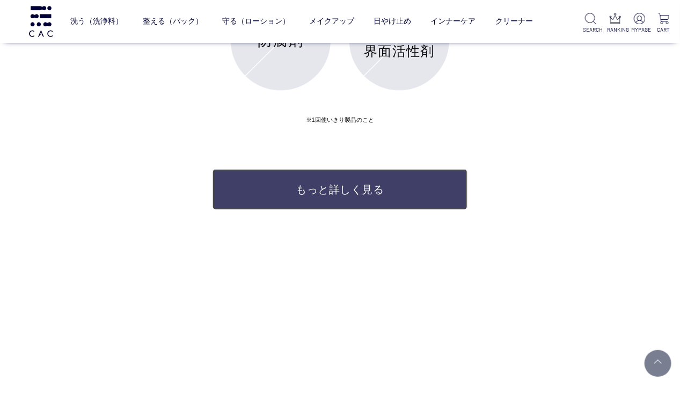
click at [354, 191] on link "もっと詳しく見る" at bounding box center [340, 189] width 255 height 40
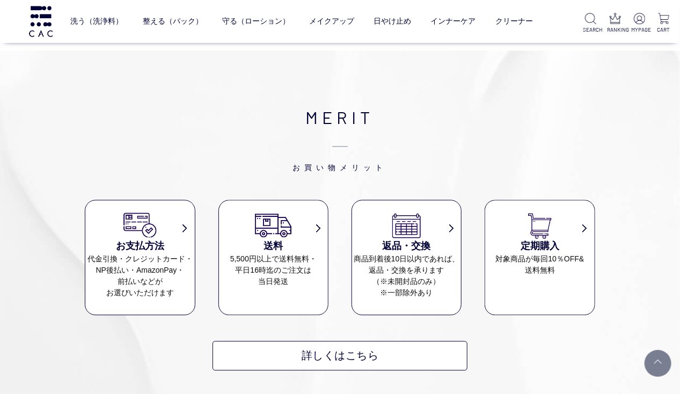
scroll to position [7259, 0]
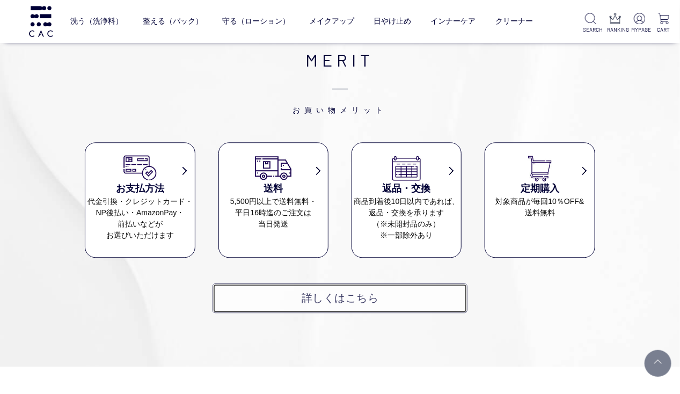
click at [361, 283] on link "詳しくはこちら" at bounding box center [340, 298] width 255 height 30
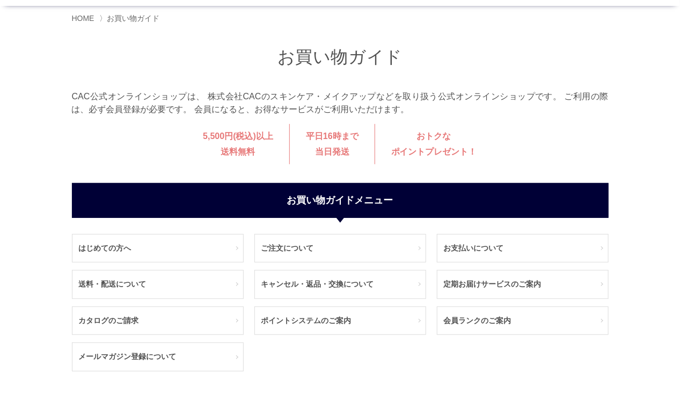
scroll to position [86, 0]
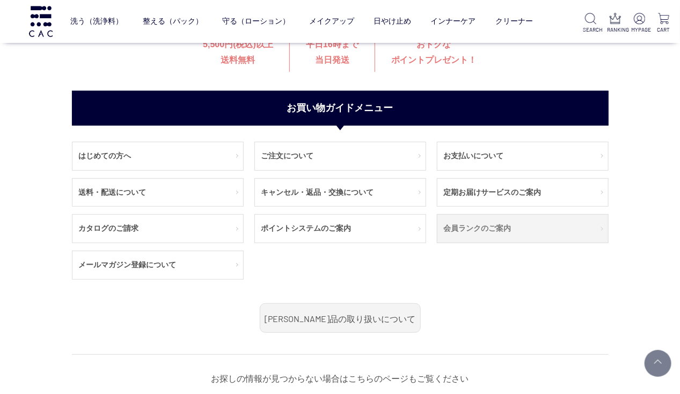
click at [480, 231] on link "会員ランクのご案内" at bounding box center [522, 229] width 171 height 28
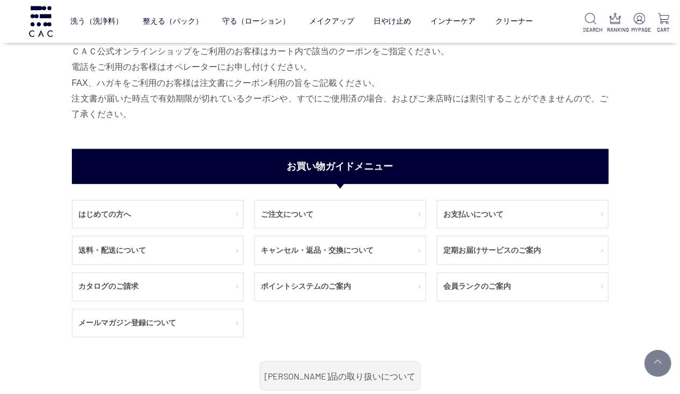
scroll to position [551, 0]
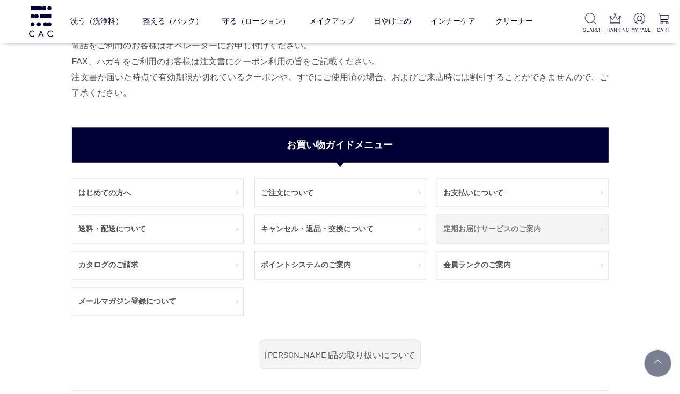
click at [496, 227] on link "定期お届けサービスのご案内" at bounding box center [522, 229] width 171 height 28
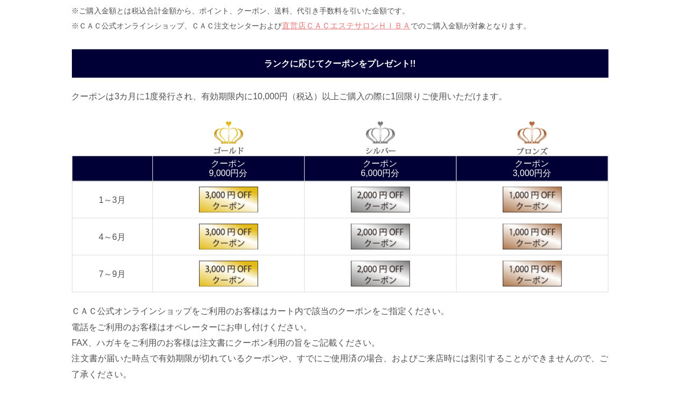
scroll to position [0, 0]
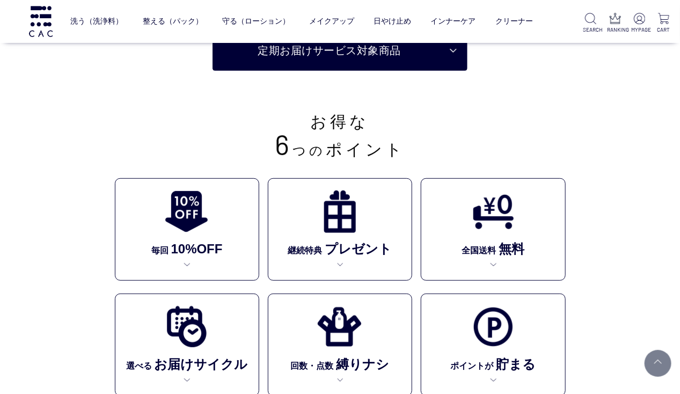
scroll to position [186, 0]
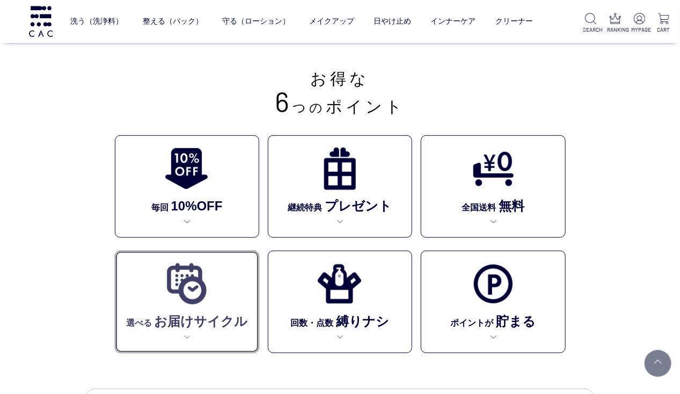
click at [187, 298] on img at bounding box center [187, 284] width 44 height 44
